Goal: Task Accomplishment & Management: Manage account settings

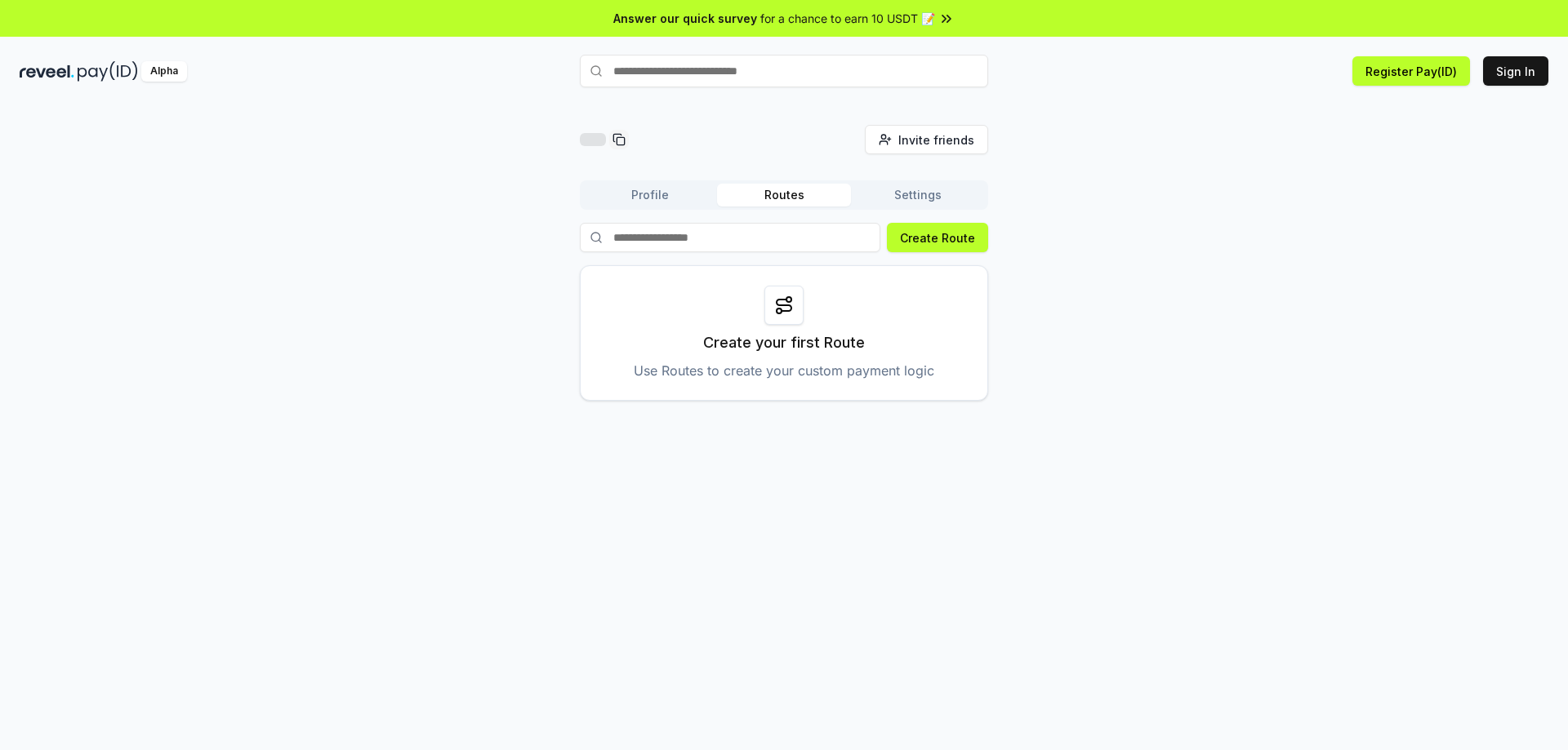
click at [649, 193] on button "Profile" at bounding box center [650, 196] width 134 height 23
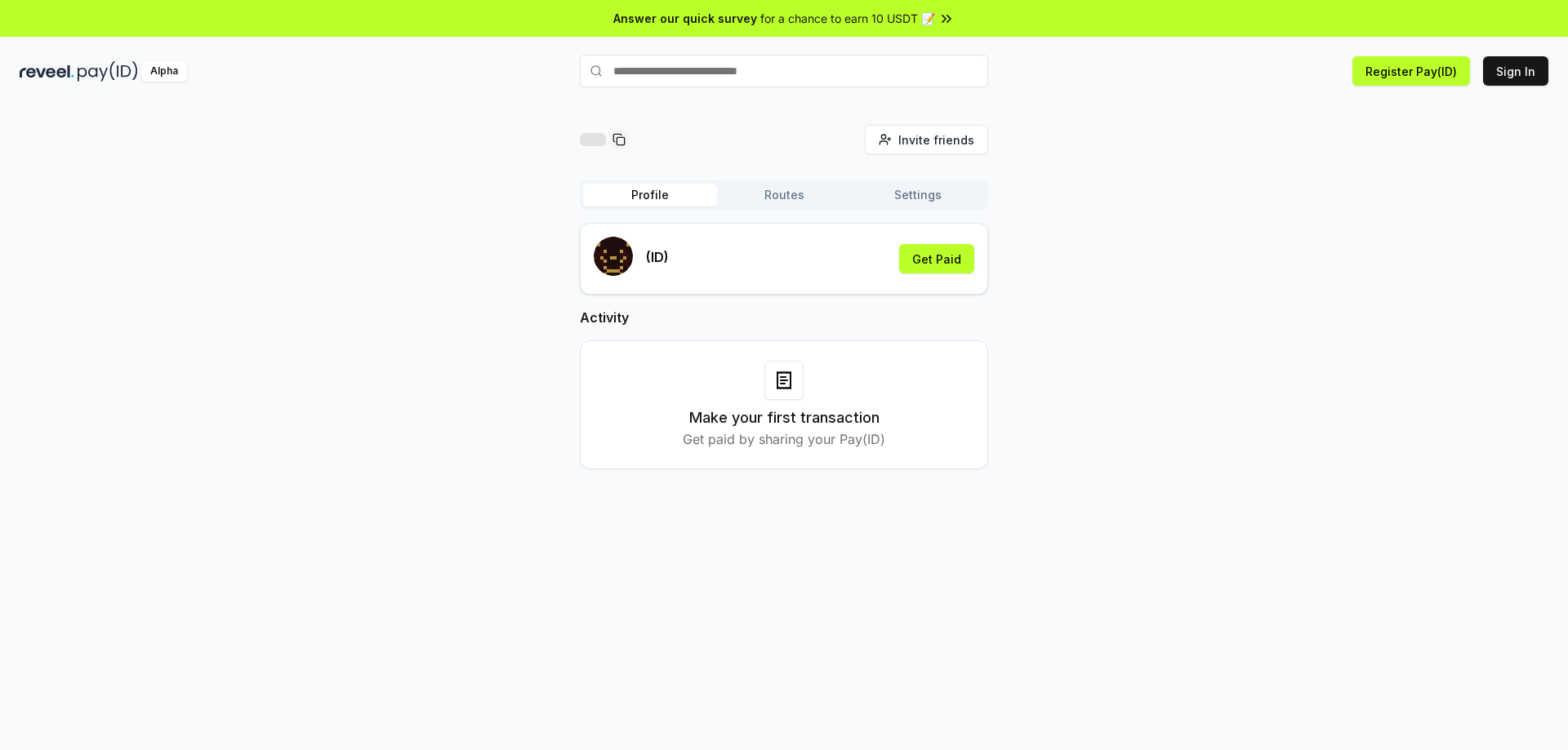
click at [796, 194] on button "Routes" at bounding box center [784, 196] width 134 height 23
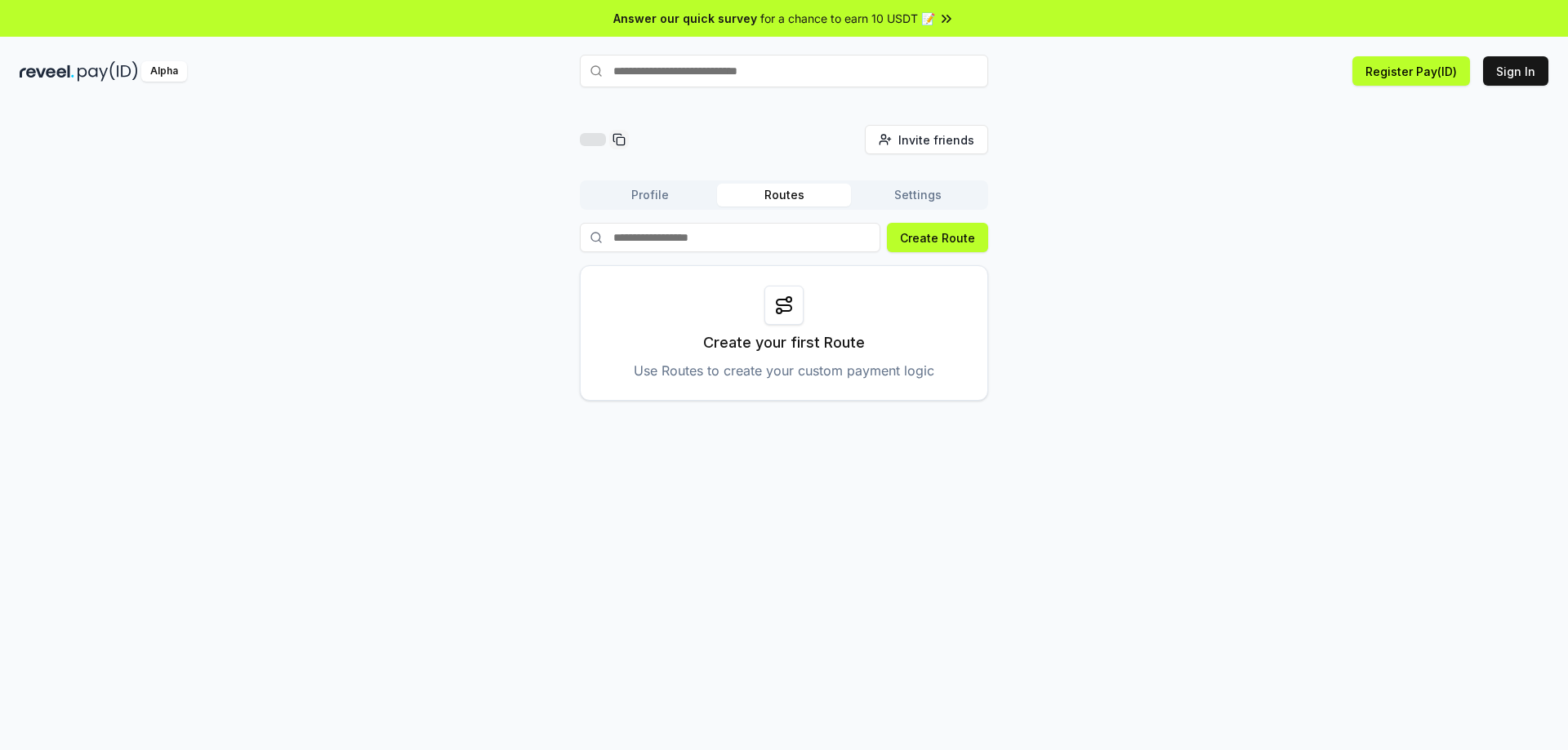
click at [911, 191] on button "Settings" at bounding box center [917, 196] width 134 height 23
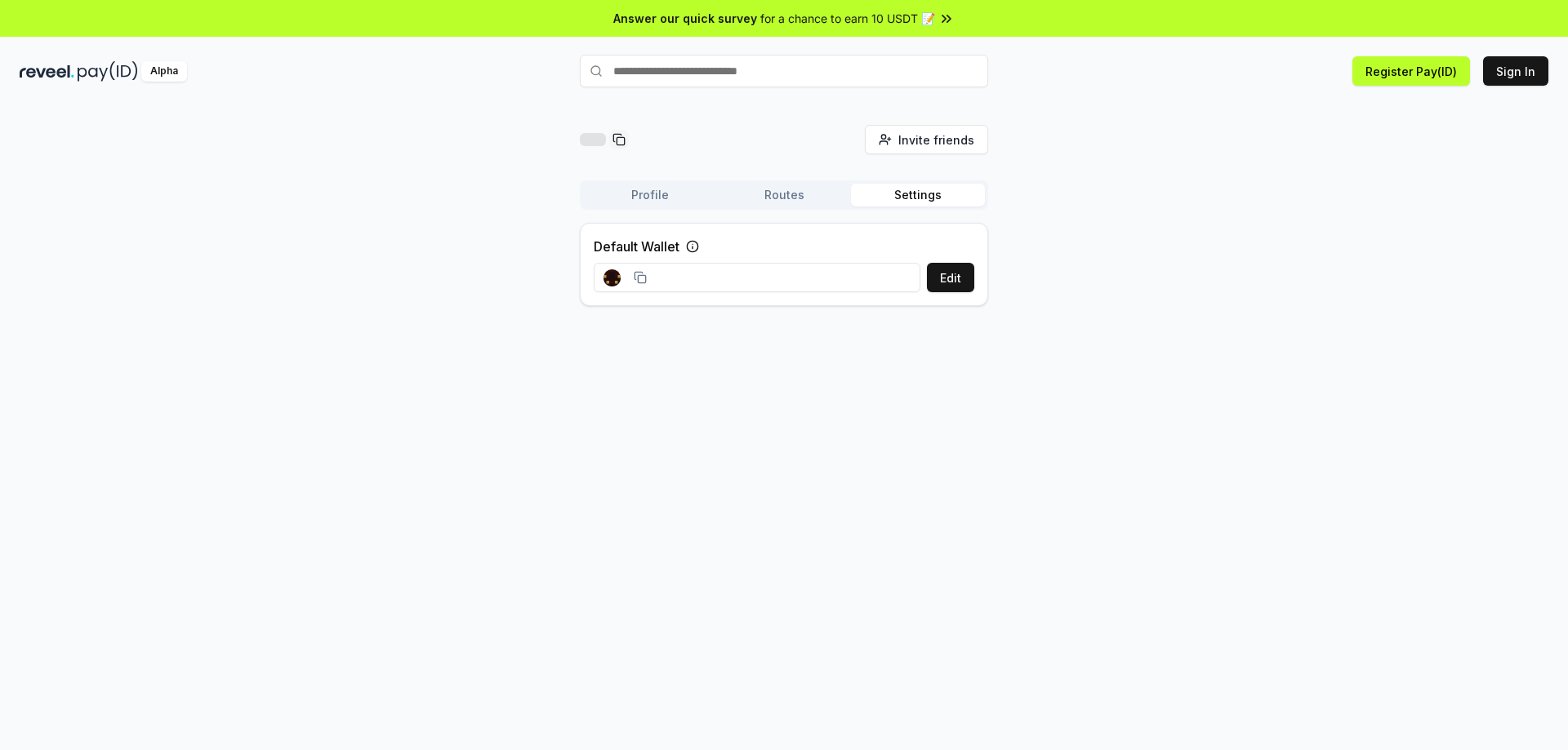
click at [913, 192] on button "Settings" at bounding box center [917, 196] width 134 height 23
click at [161, 75] on div "Alpha" at bounding box center [164, 71] width 45 height 20
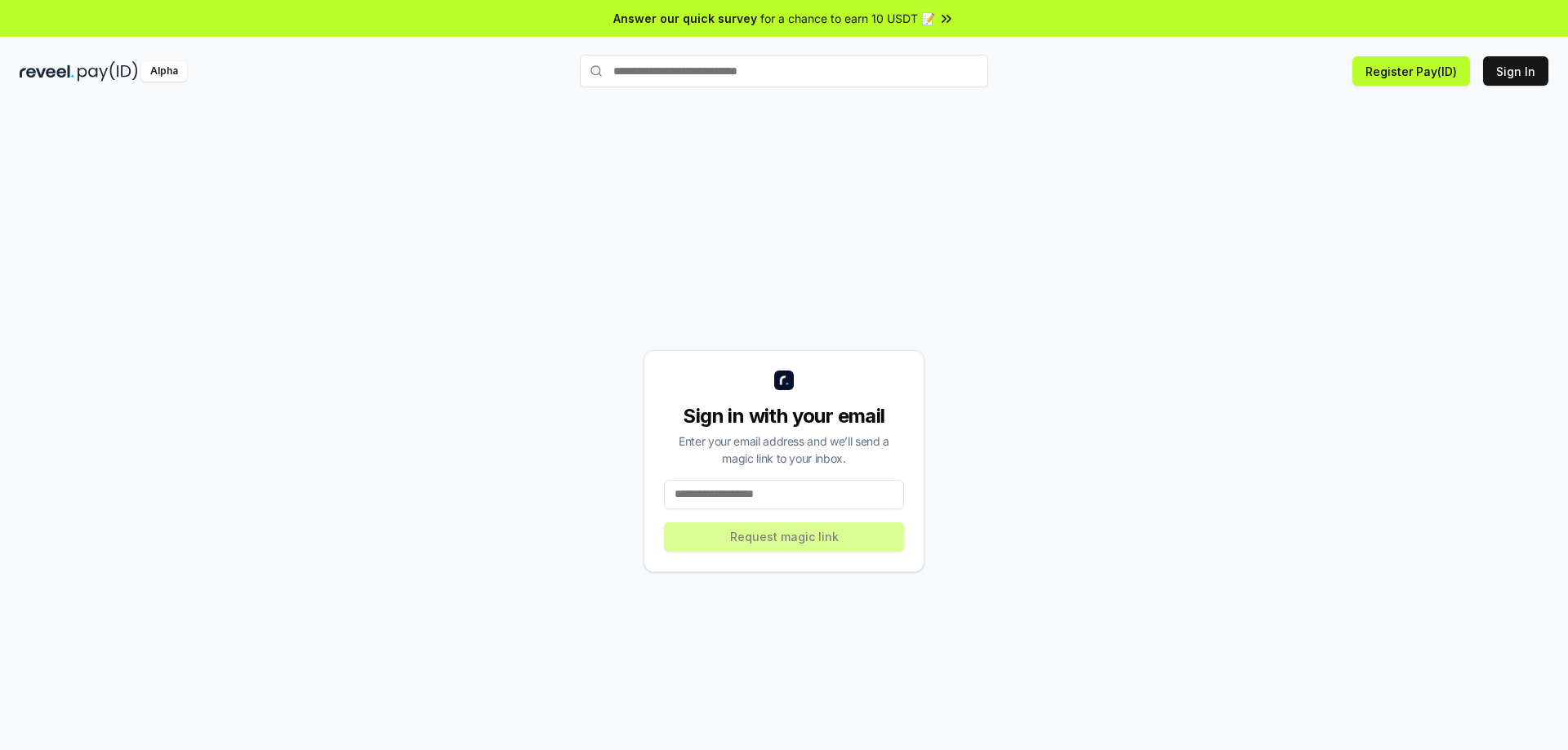
click at [155, 67] on div "Alpha" at bounding box center [164, 71] width 45 height 20
click at [184, 71] on div "Alpha" at bounding box center [164, 71] width 45 height 20
click at [774, 492] on input at bounding box center [784, 495] width 240 height 29
click at [752, 500] on input at bounding box center [784, 495] width 240 height 29
paste input "**********"
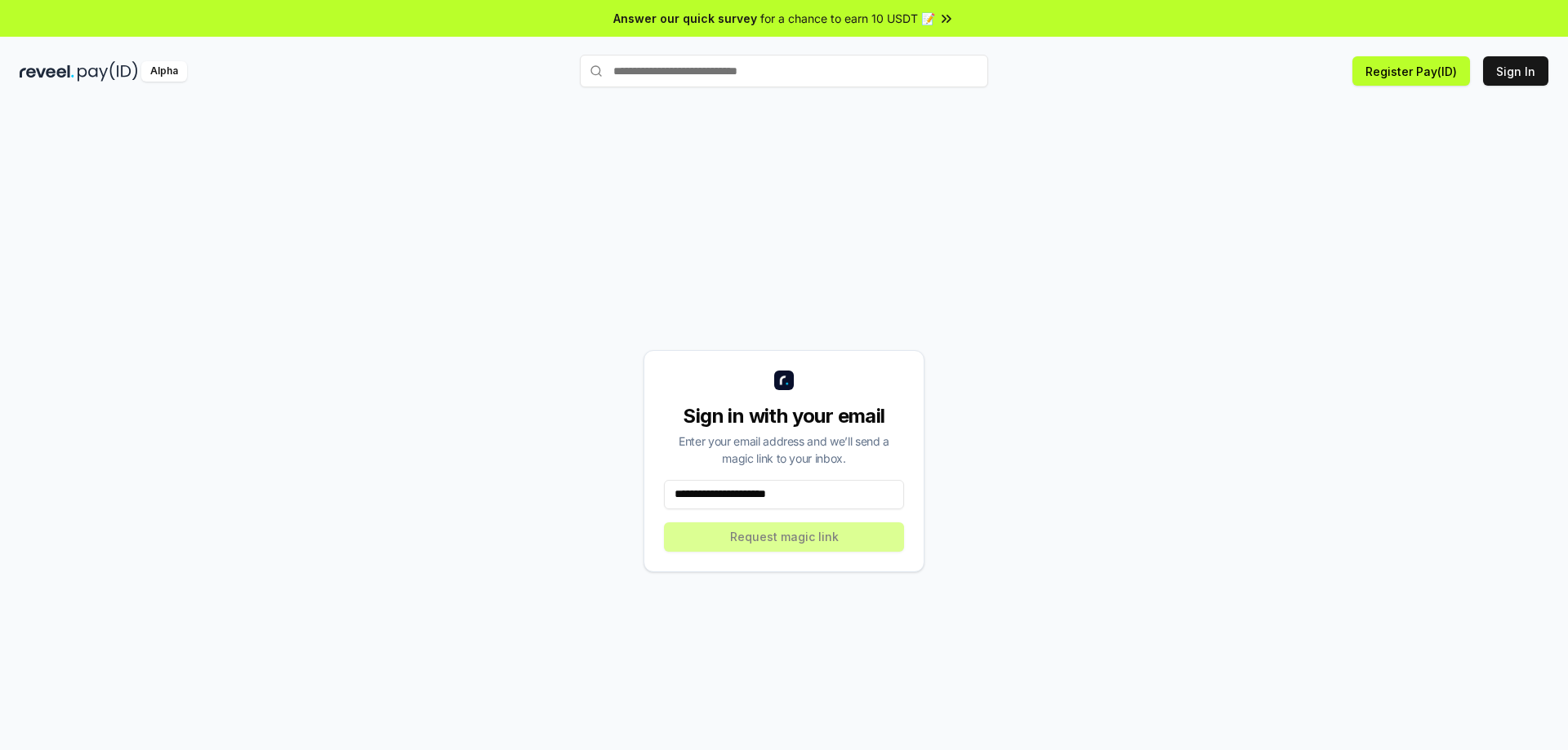
type input "**********"
drag, startPoint x: 752, startPoint y: 500, endPoint x: 792, endPoint y: 373, distance: 133.2
click at [788, 310] on div "**********" at bounding box center [784, 460] width 1529 height 672
click at [827, 535] on button "Request magic link" at bounding box center [784, 536] width 240 height 29
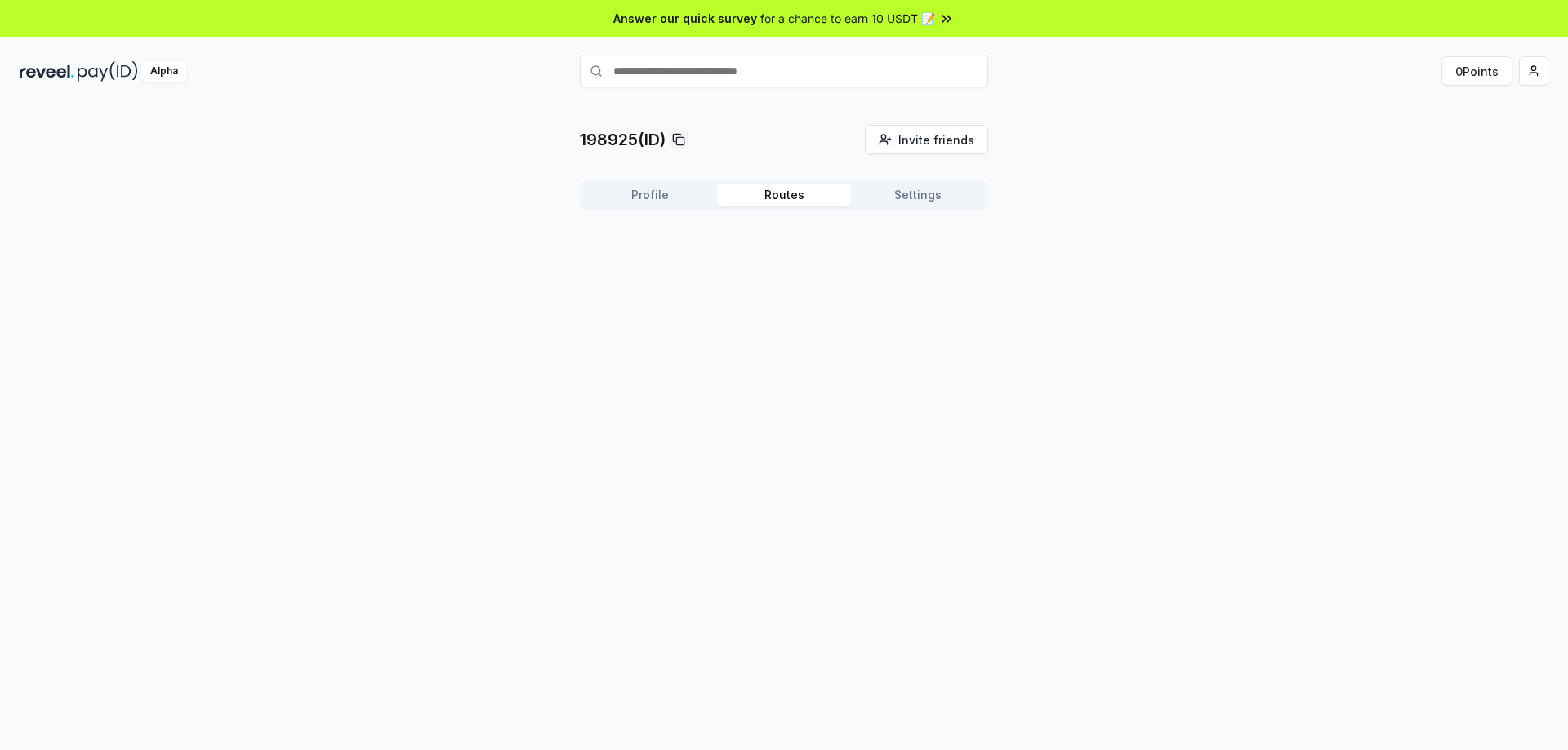
click at [797, 198] on button "Routes" at bounding box center [784, 196] width 134 height 23
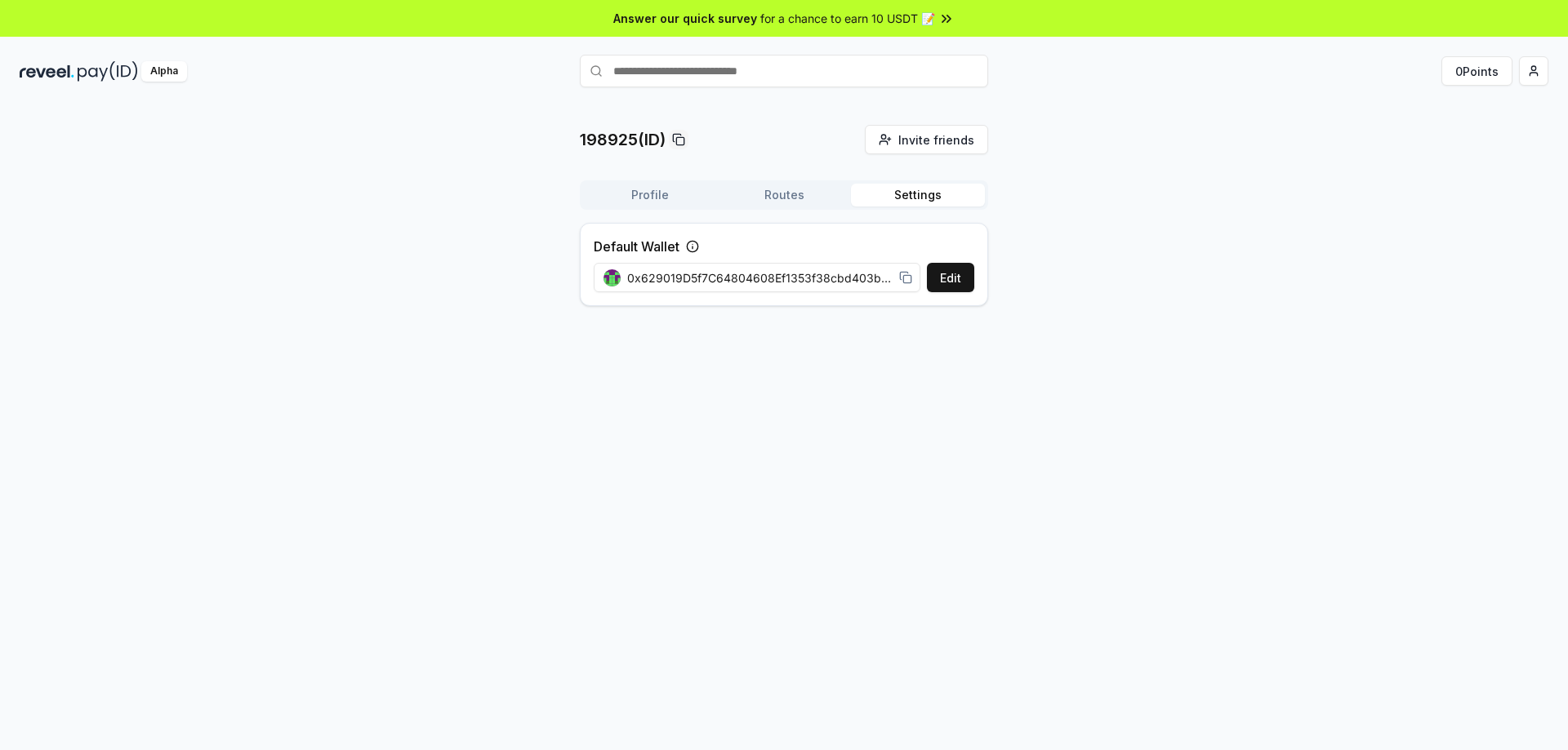
click at [926, 197] on button "Settings" at bounding box center [917, 196] width 134 height 23
click at [671, 198] on button "Profile" at bounding box center [650, 196] width 134 height 23
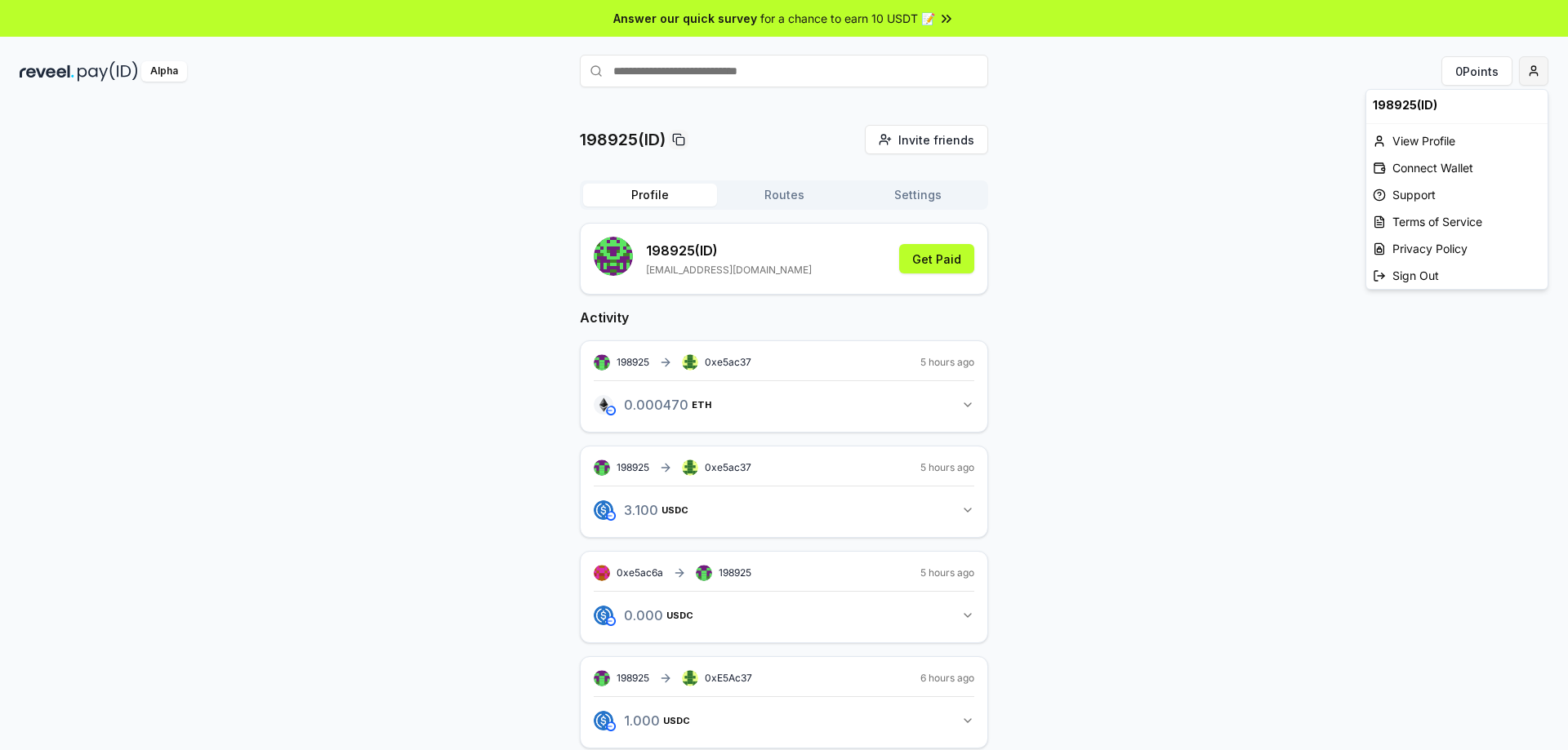
click at [1532, 73] on html "Answer our quick survey for a chance to earn 10 USDT 📝 Alpha 0 Points 198925(ID…" at bounding box center [784, 375] width 1568 height 750
click at [1442, 137] on div "View Profile" at bounding box center [1457, 141] width 182 height 27
click at [1532, 74] on html "Answer our quick survey for a chance to earn 10 USDT 📝 Alpha 0 Points 198925(ID…" at bounding box center [784, 375] width 1568 height 750
click at [1417, 165] on div "Connect Wallet" at bounding box center [1457, 167] width 182 height 27
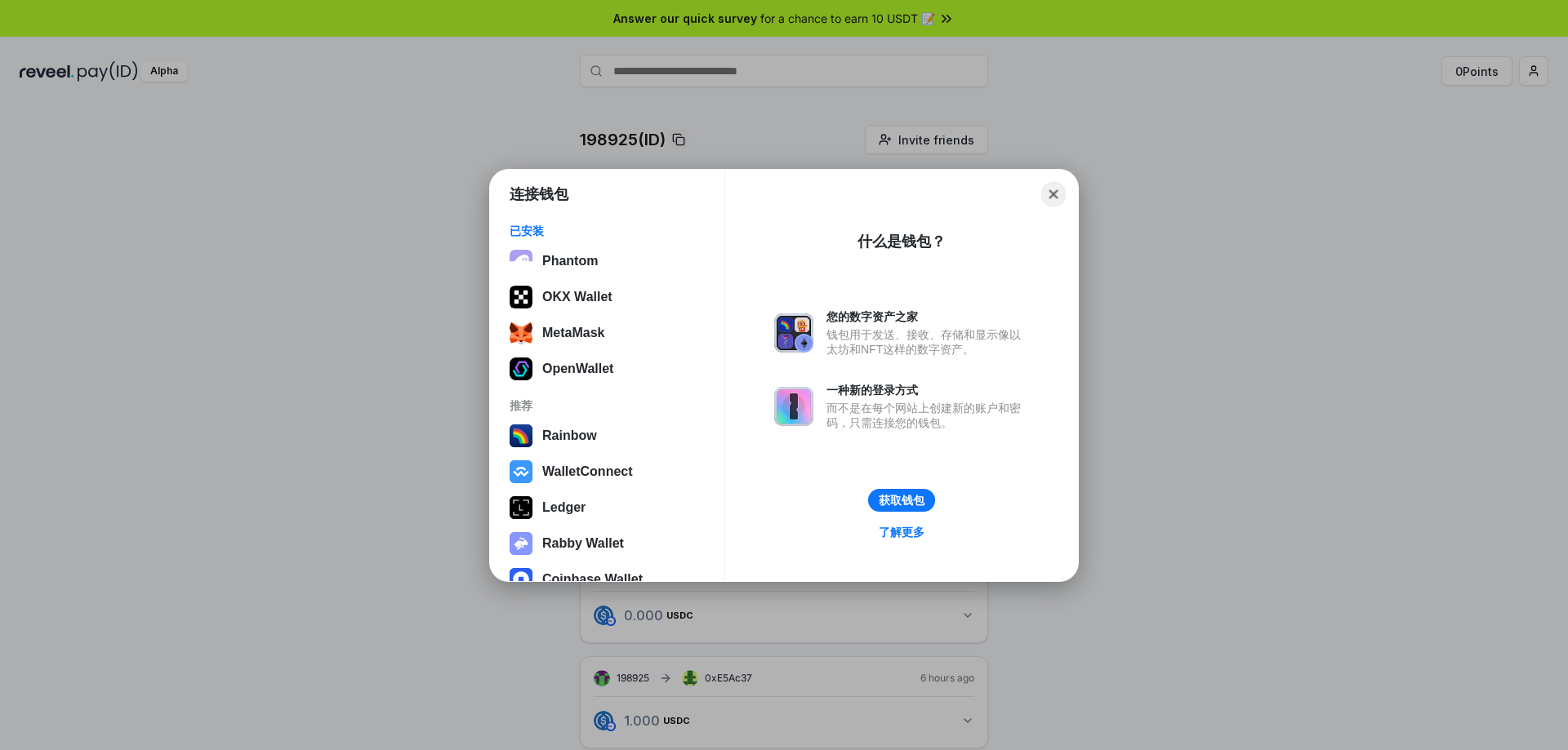
drag, startPoint x: 1061, startPoint y: 190, endPoint x: 1129, endPoint y: 198, distance: 68.5
click at [1060, 190] on button "Close" at bounding box center [1054, 194] width 25 height 25
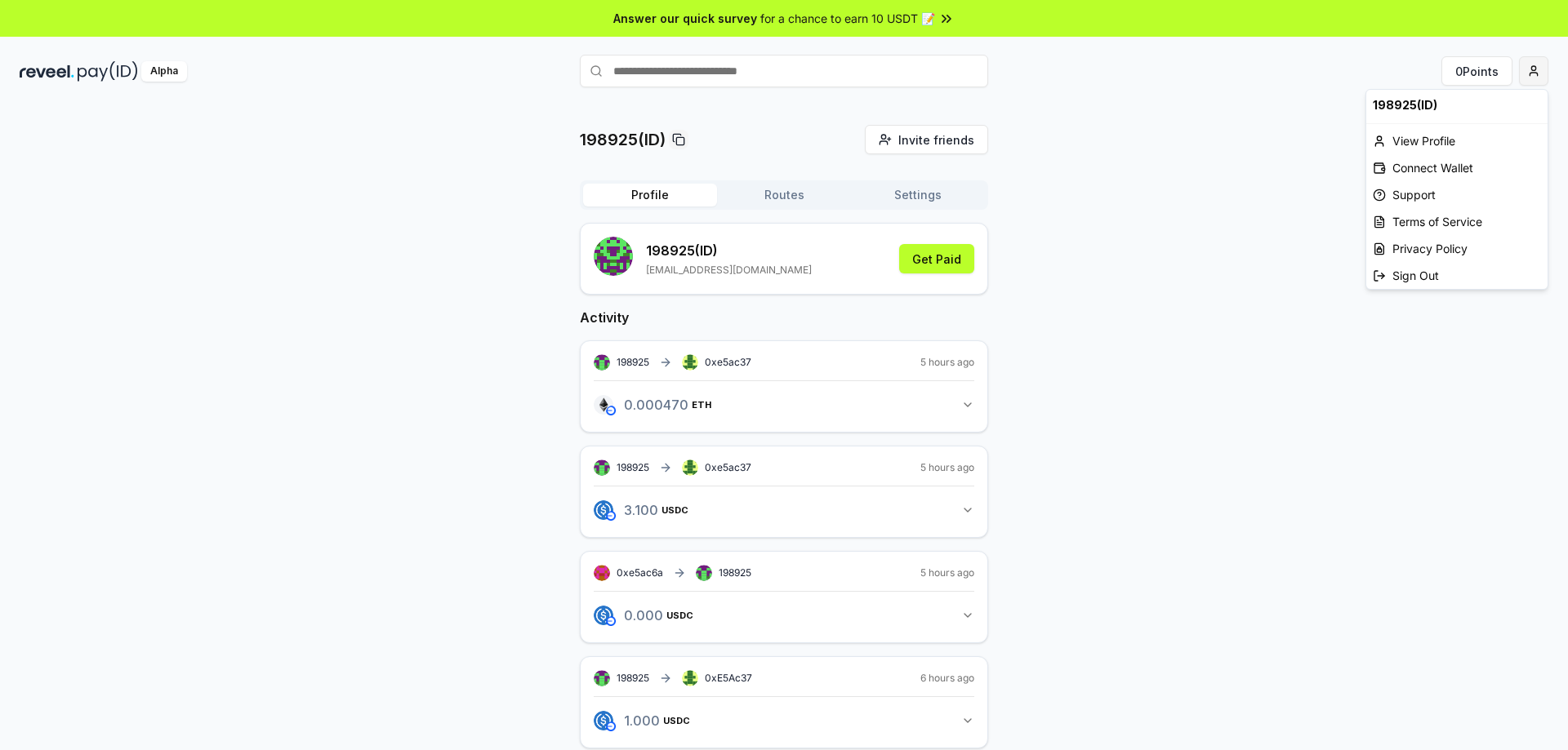
click at [1537, 75] on html "Answer our quick survey for a chance to earn 10 USDT 📝 Alpha 0 Points 198925(ID…" at bounding box center [784, 375] width 1568 height 750
click at [1149, 296] on html "Answer our quick survey for a chance to earn 10 USDT 📝 Alpha 0 Points 198925(ID…" at bounding box center [784, 375] width 1568 height 750
